Goal: Information Seeking & Learning: Learn about a topic

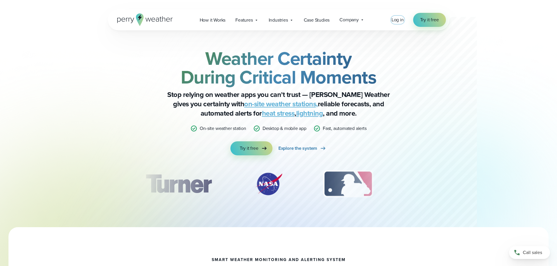
click at [398, 21] on span "Log in" at bounding box center [397, 19] width 12 height 7
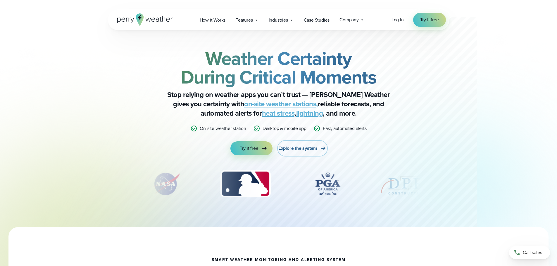
click at [300, 151] on span "Explore the system" at bounding box center [297, 148] width 39 height 7
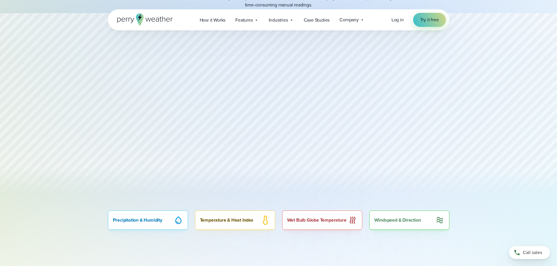
scroll to position [263, 0]
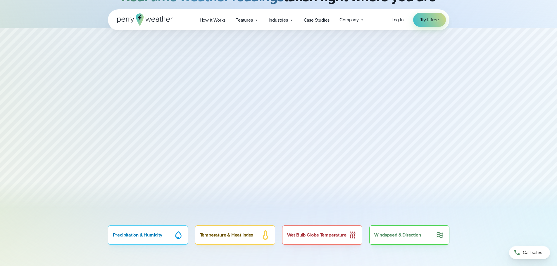
click at [348, 237] on div "Wet Bulb Globe Temperature" at bounding box center [322, 235] width 80 height 19
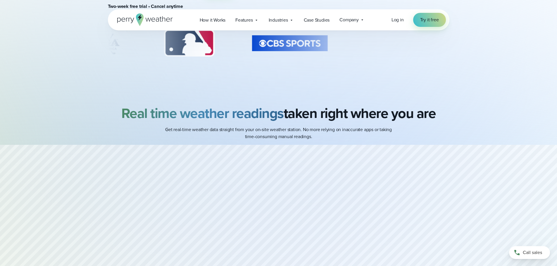
scroll to position [0, 0]
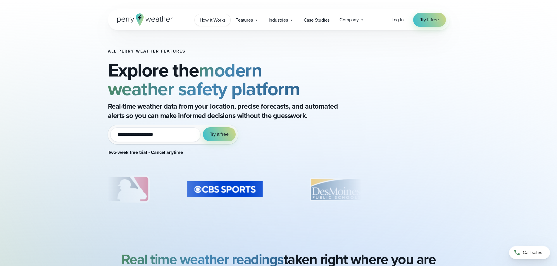
click at [210, 17] on span "How it Works" at bounding box center [213, 20] width 26 height 7
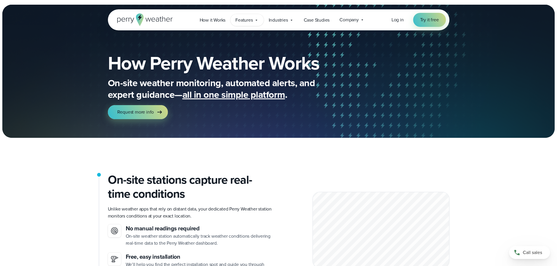
click at [256, 21] on icon at bounding box center [256, 20] width 5 height 5
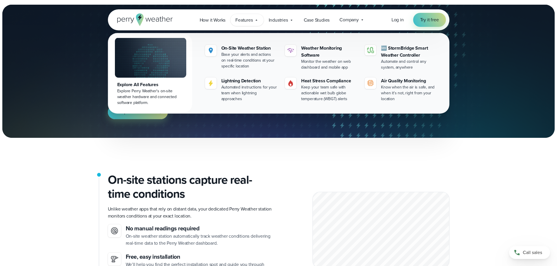
click at [256, 21] on icon at bounding box center [256, 20] width 5 height 5
